Goal: Information Seeking & Learning: Learn about a topic

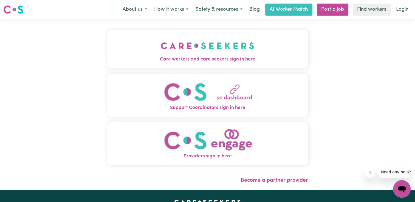
click at [205, 58] on span "Care workers and care seekers sign in here" at bounding box center [207, 59] width 201 height 7
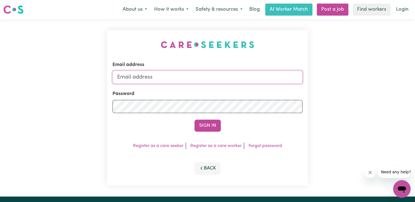
click at [163, 82] on input "Email address" at bounding box center [207, 77] width 190 height 13
type input "[EMAIL_ADDRESS][DOMAIN_NAME]"
click at [208, 123] on button "Sign In" at bounding box center [207, 126] width 26 height 12
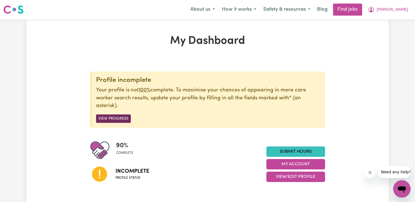
click at [118, 120] on button "View Progress" at bounding box center [113, 119] width 35 height 8
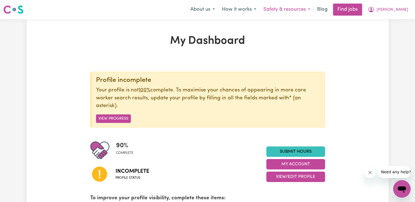
click at [314, 12] on button "Safety & resources" at bounding box center [287, 10] width 54 height 12
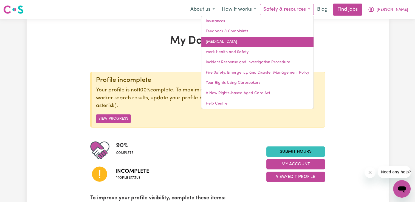
click at [270, 41] on link "[MEDICAL_DATA]" at bounding box center [257, 42] width 112 height 10
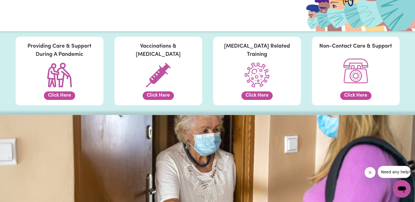
scroll to position [99, 0]
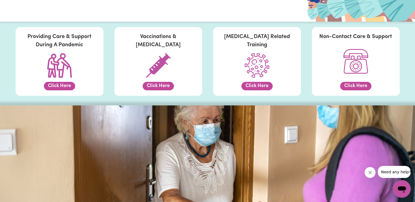
click at [61, 84] on button "Click Here" at bounding box center [59, 86] width 31 height 8
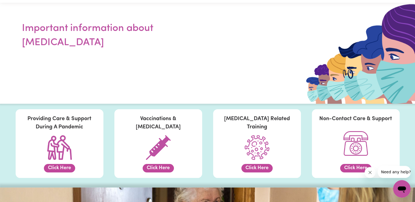
scroll to position [0, 0]
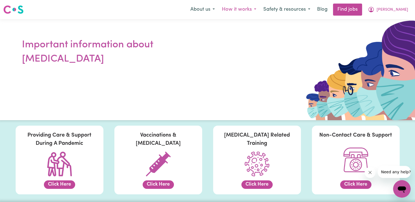
click at [256, 9] on button "How it works" at bounding box center [238, 10] width 41 height 12
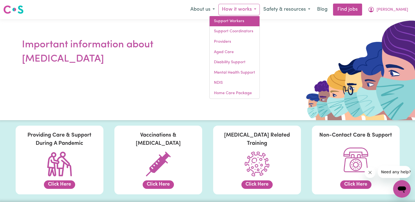
click at [257, 18] on link "Support Workers" at bounding box center [234, 21] width 50 height 10
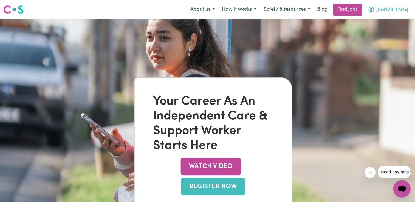
click at [405, 12] on span "[PERSON_NAME]" at bounding box center [392, 10] width 32 height 6
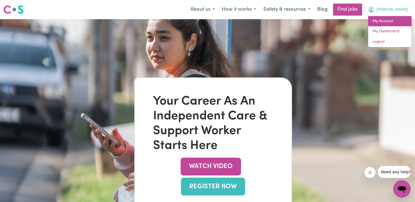
click at [400, 19] on link "My Account" at bounding box center [389, 21] width 43 height 10
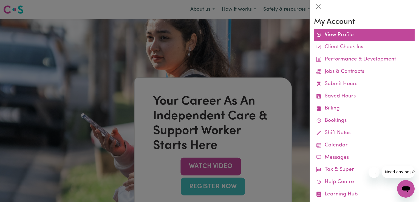
click at [354, 31] on link "View Profile" at bounding box center [364, 35] width 101 height 12
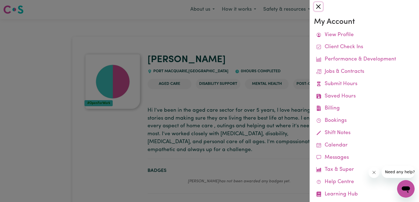
click at [319, 7] on button "Close" at bounding box center [318, 6] width 9 height 9
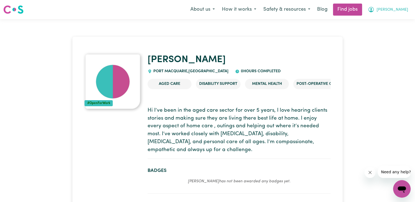
click at [374, 9] on icon "My Account" at bounding box center [371, 9] width 7 height 7
click at [393, 29] on link "My Dashboard" at bounding box center [389, 31] width 43 height 10
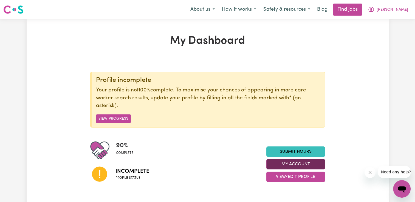
click at [311, 165] on button "My Account" at bounding box center [295, 164] width 59 height 10
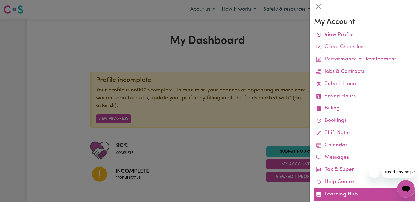
click at [340, 193] on link "Learning Hub" at bounding box center [364, 195] width 101 height 12
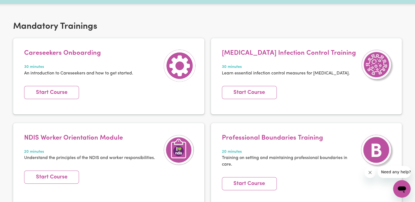
scroll to position [99, 0]
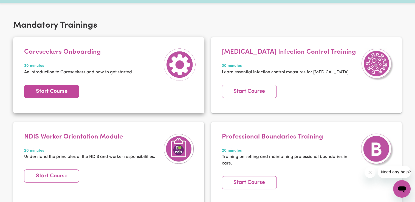
click at [62, 90] on link "Start Course" at bounding box center [51, 91] width 55 height 13
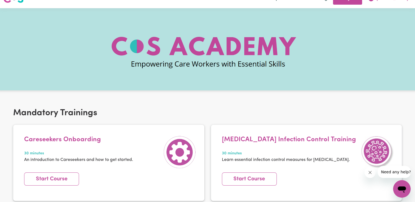
scroll to position [0, 0]
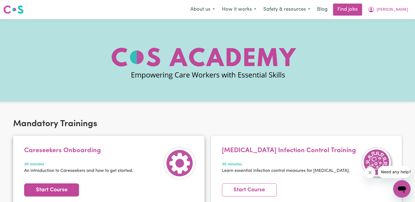
click at [74, 186] on link "Start Course" at bounding box center [51, 190] width 55 height 13
